Goal: Task Accomplishment & Management: Manage account settings

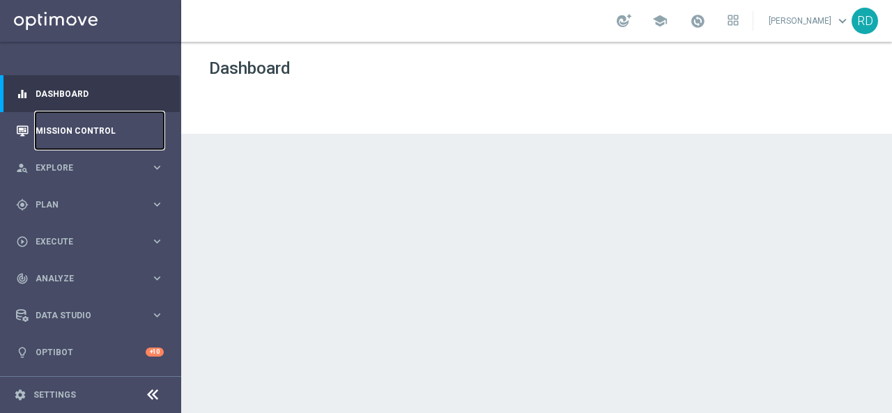
click at [53, 116] on link "Mission Control" at bounding box center [100, 130] width 128 height 37
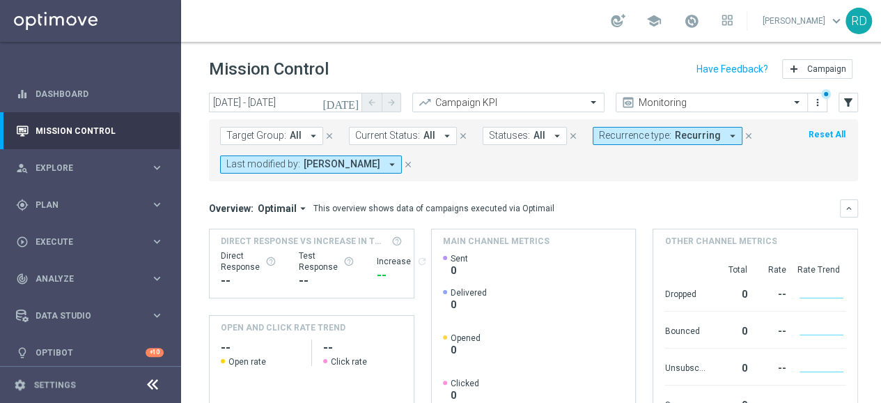
click at [350, 106] on icon "[DATE]" at bounding box center [342, 102] width 38 height 13
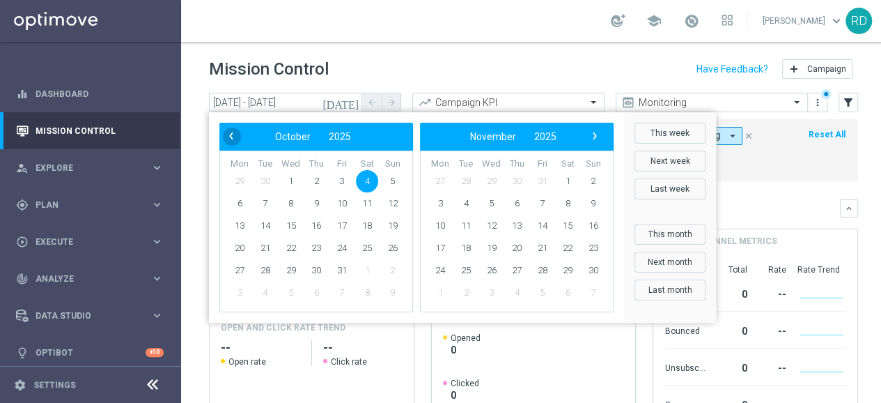
click at [233, 137] on span "‹" at bounding box center [231, 136] width 18 height 18
click at [364, 176] on span "6" at bounding box center [367, 181] width 22 height 22
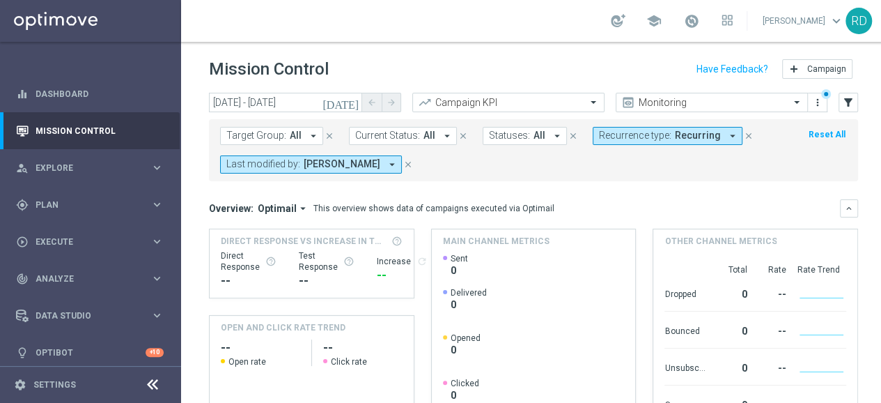
click at [349, 104] on icon "[DATE]" at bounding box center [342, 102] width 38 height 13
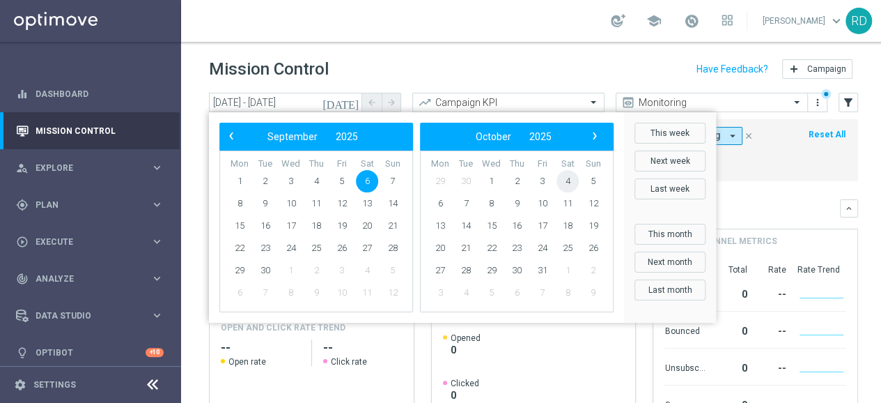
click at [573, 181] on span "4" at bounding box center [568, 181] width 22 height 22
click at [227, 141] on span "‹" at bounding box center [231, 136] width 18 height 18
click at [363, 182] on span "6" at bounding box center [367, 181] width 22 height 22
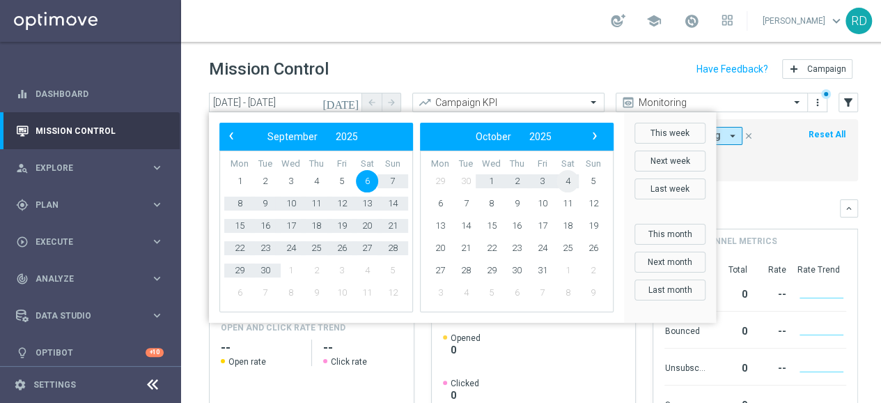
click at [566, 178] on span "4" at bounding box center [568, 181] width 22 height 22
type input "06 Sep 2025 - 04 Oct 2025"
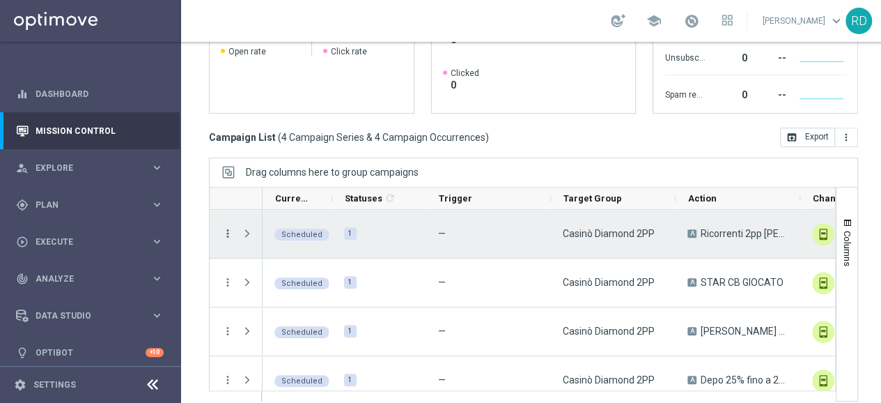
click at [223, 233] on icon "more_vert" at bounding box center [228, 233] width 13 height 13
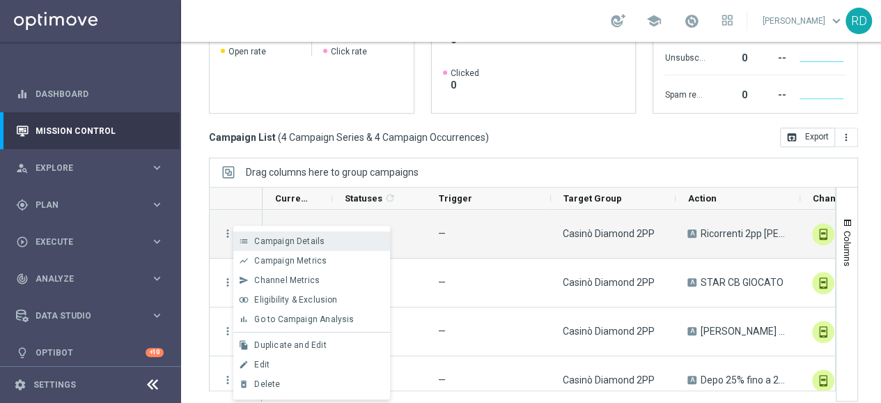
click at [263, 242] on span "Campaign Details" at bounding box center [289, 241] width 70 height 10
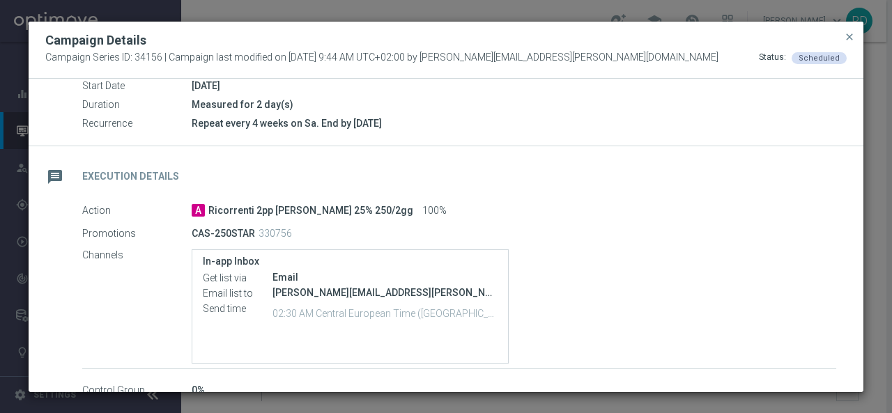
scroll to position [150, 0]
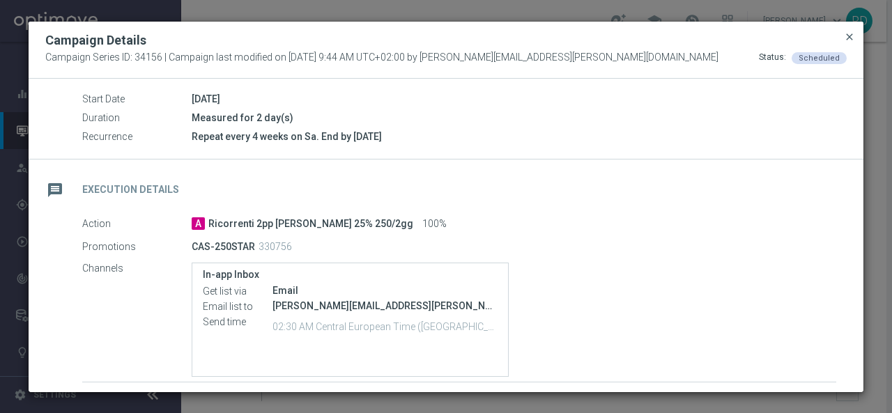
click at [853, 34] on span "close" at bounding box center [849, 36] width 11 height 11
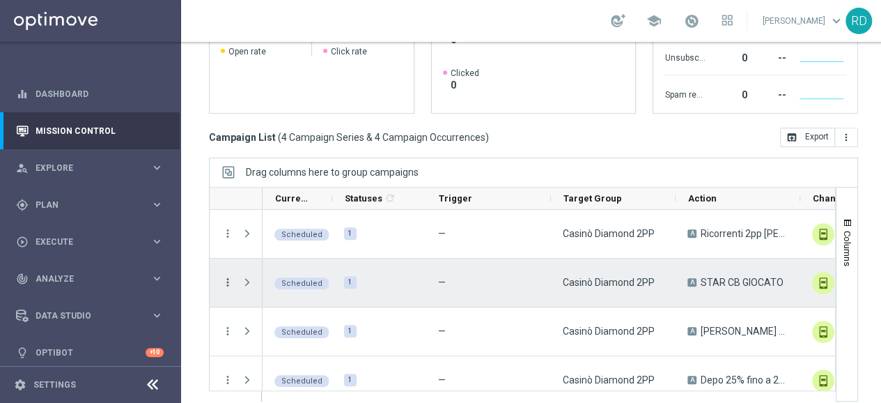
click at [229, 280] on icon "more_vert" at bounding box center [228, 282] width 13 height 13
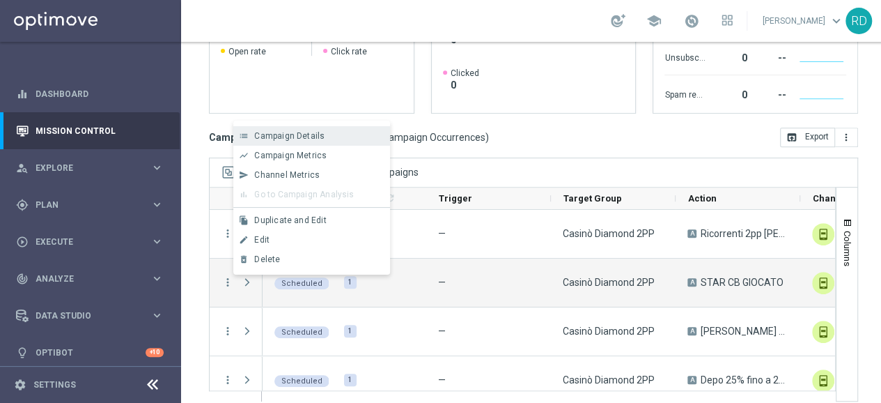
click at [316, 141] on div "list Campaign Details" at bounding box center [311, 136] width 157 height 20
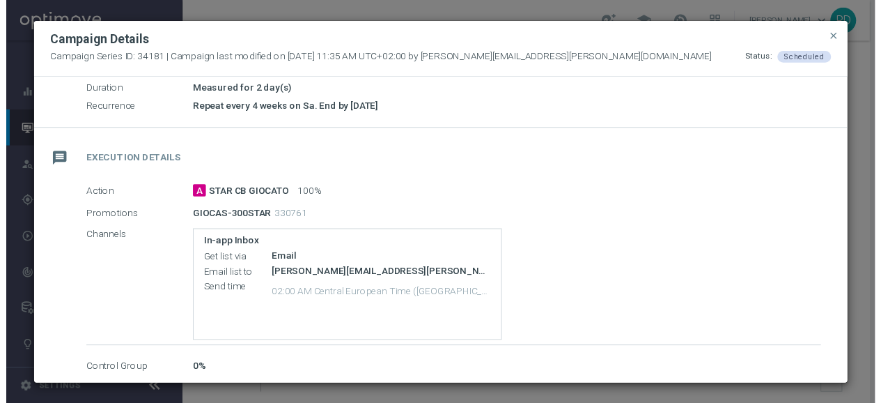
scroll to position [209, 0]
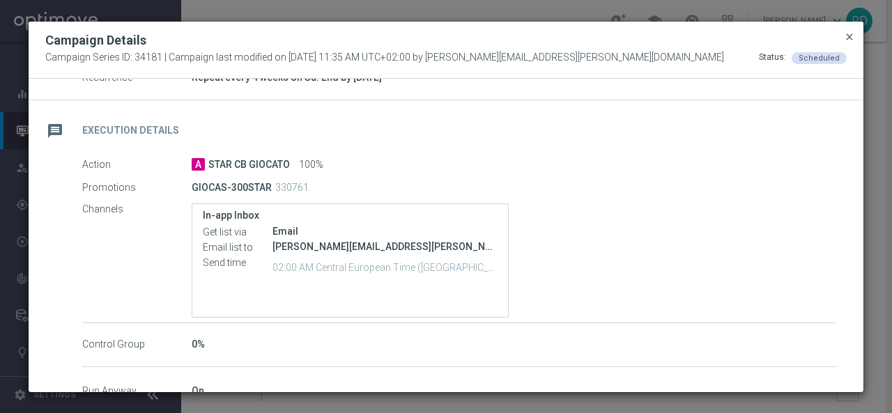
click at [847, 39] on span "close" at bounding box center [849, 36] width 11 height 11
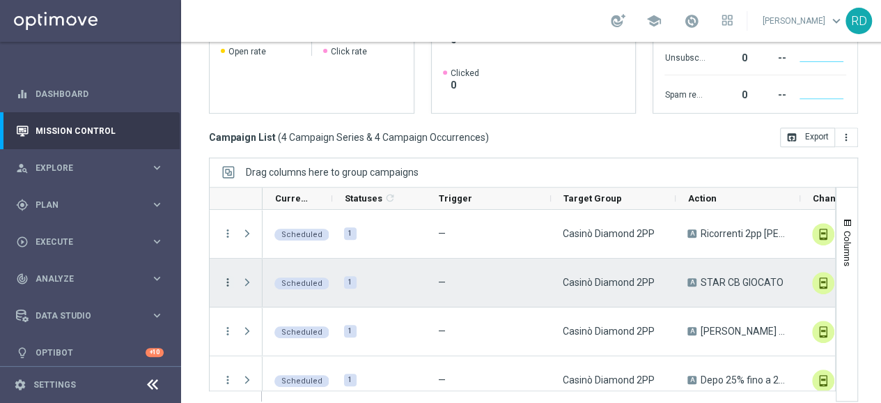
click at [226, 284] on icon "more_vert" at bounding box center [228, 282] width 13 height 13
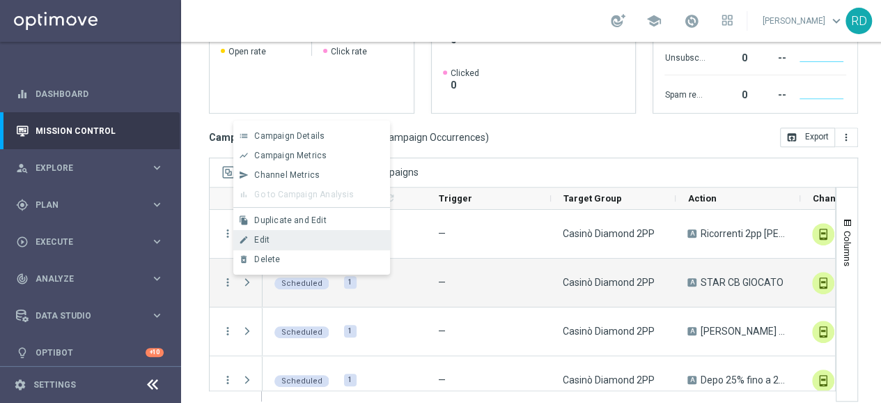
click at [270, 242] on div "Edit" at bounding box center [319, 240] width 130 height 10
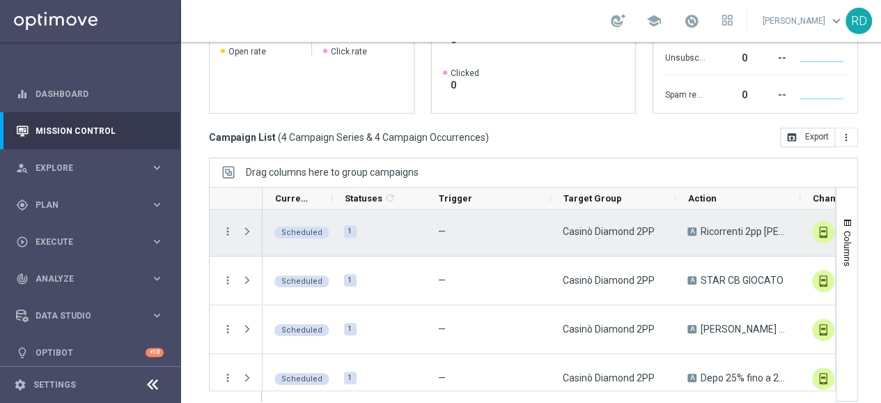
scroll to position [0, 0]
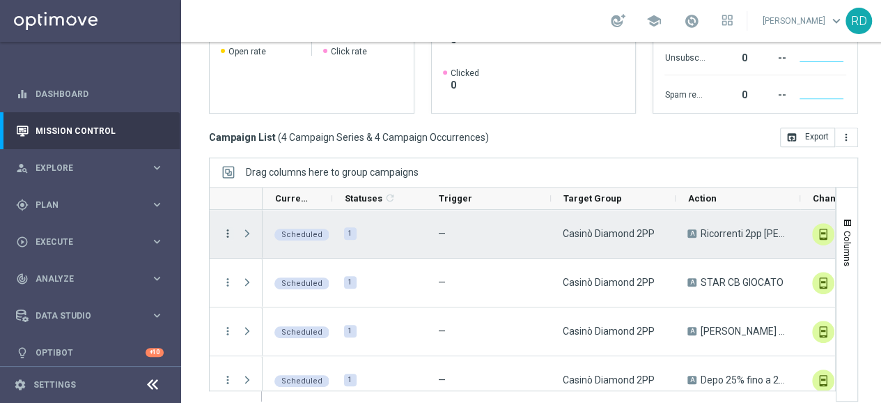
click at [229, 227] on icon "more_vert" at bounding box center [228, 233] width 13 height 13
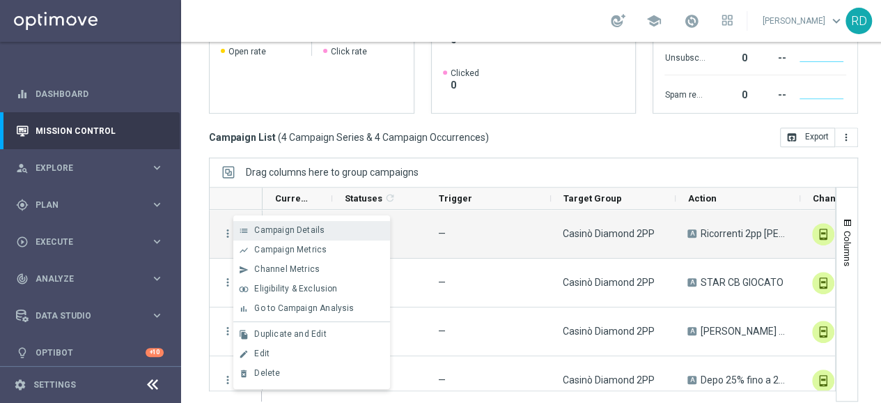
click at [263, 226] on span "Campaign Details" at bounding box center [289, 230] width 70 height 10
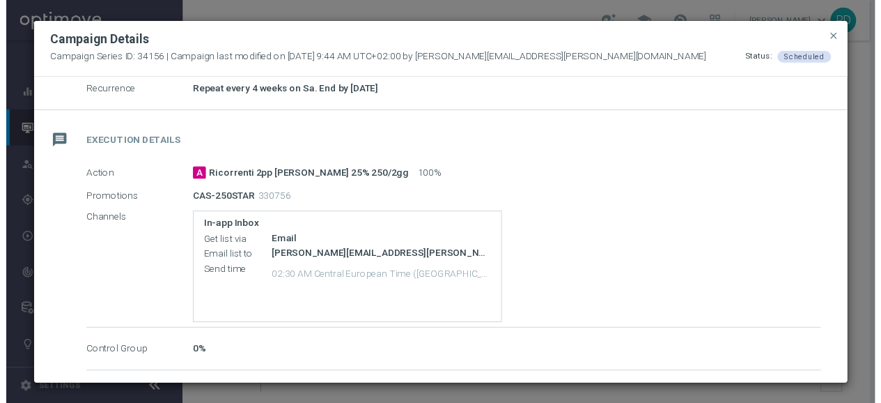
scroll to position [80, 0]
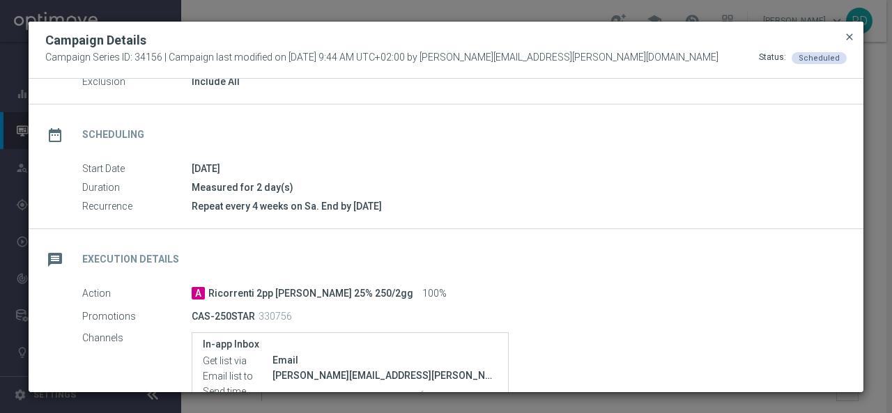
click at [849, 31] on span "close" at bounding box center [849, 36] width 11 height 11
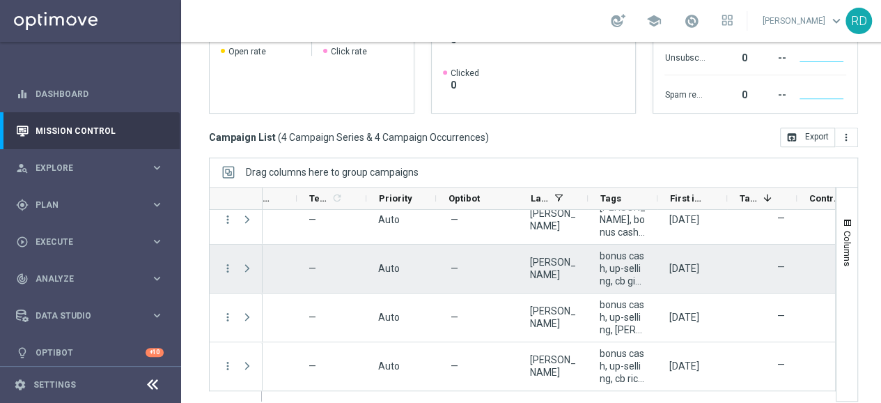
scroll to position [0, 0]
